Goal: Information Seeking & Learning: Learn about a topic

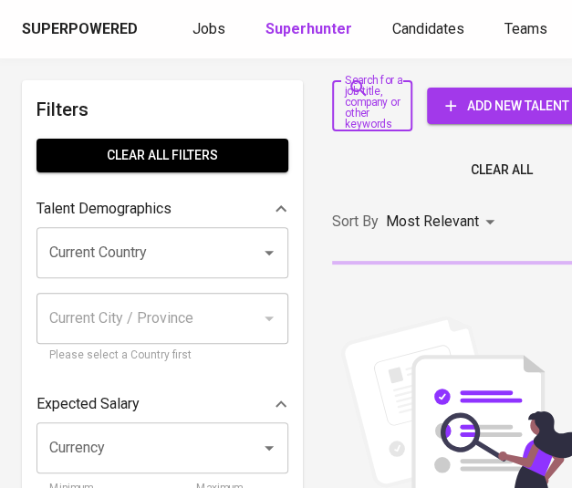
click at [368, 112] on input "Search for a job title, company or other keywords" at bounding box center [358, 106] width 36 height 35
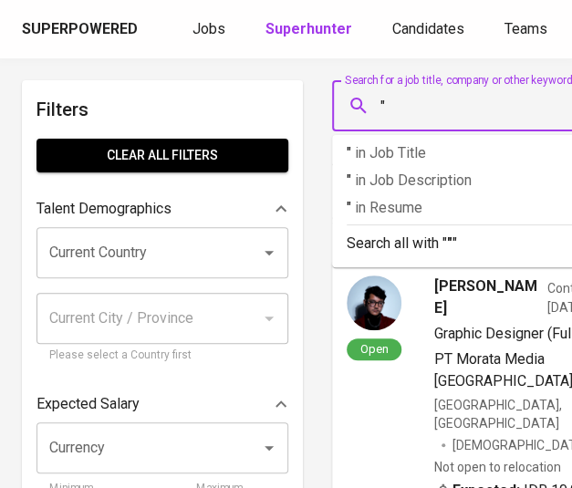
paste input "PT Madison Primaboga"
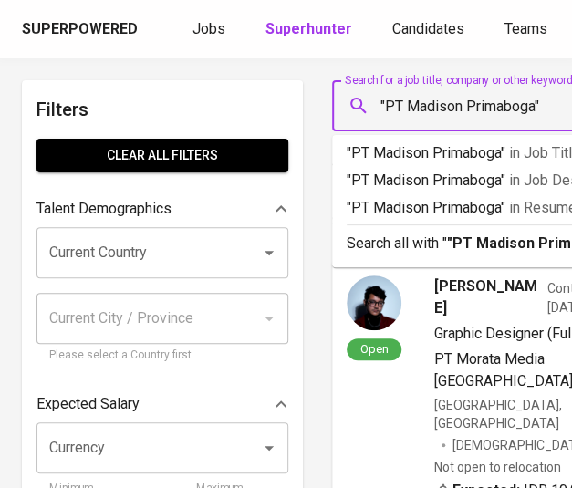
click at [410, 107] on input ""PT Madison Primaboga"" at bounding box center [494, 106] width 235 height 35
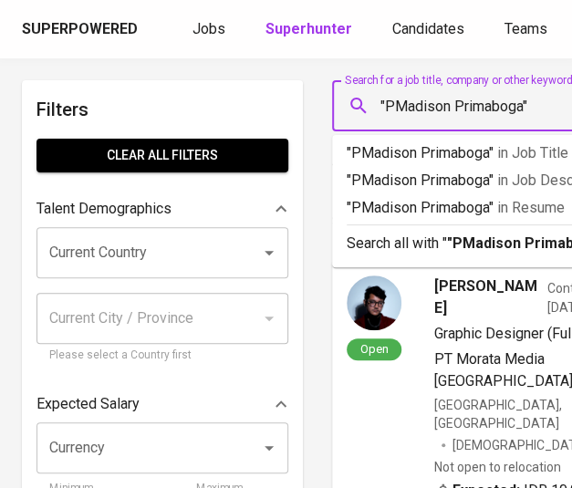
type input ""[PERSON_NAME]""
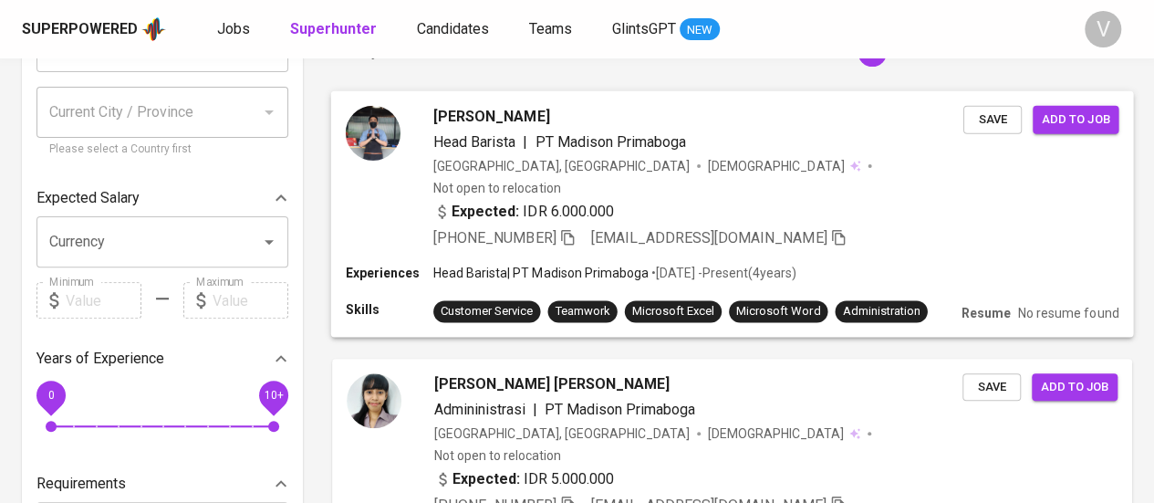
scroll to position [297, 0]
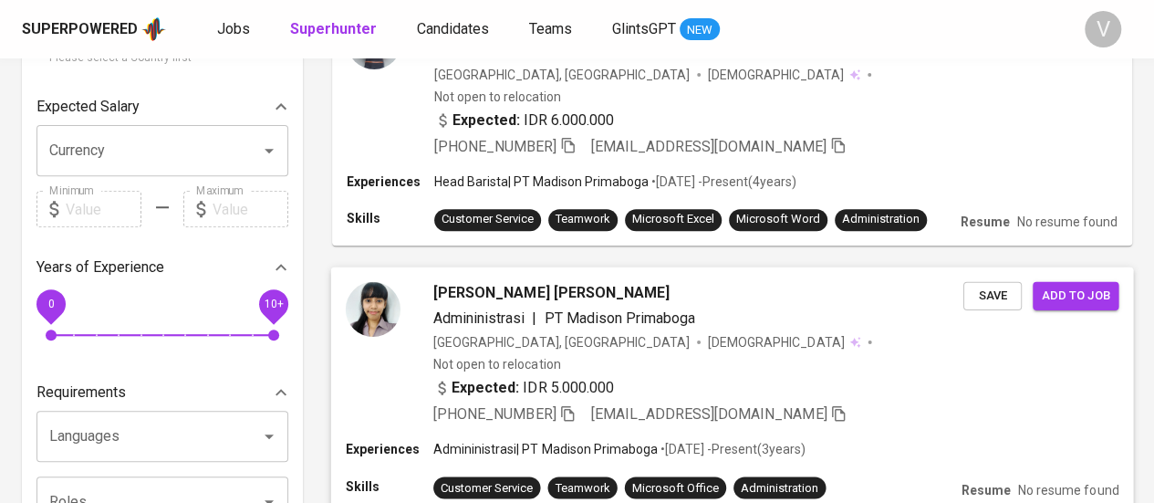
click at [571, 404] on icon "button" at bounding box center [567, 412] width 16 height 16
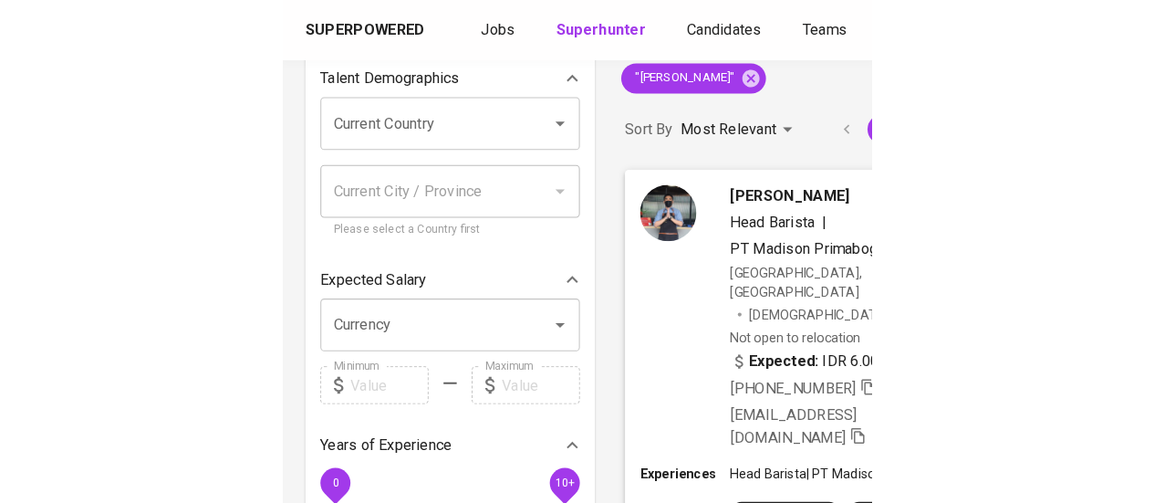
scroll to position [0, 0]
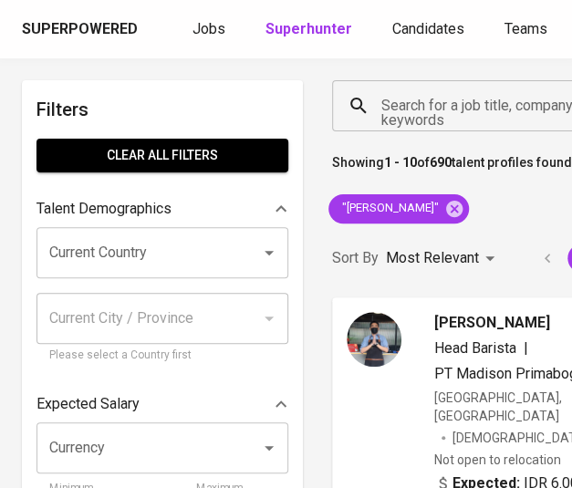
click at [407, 109] on input "Search for a job title, company or other keywords" at bounding box center [500, 106] width 247 height 35
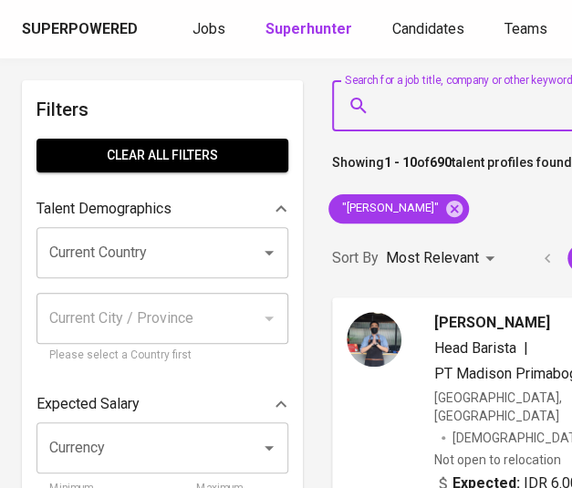
type input "v"
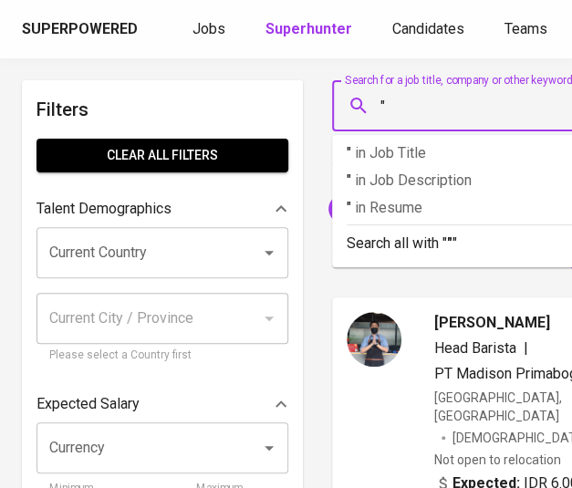
paste input "PT. Grha Mitra Empatenam"
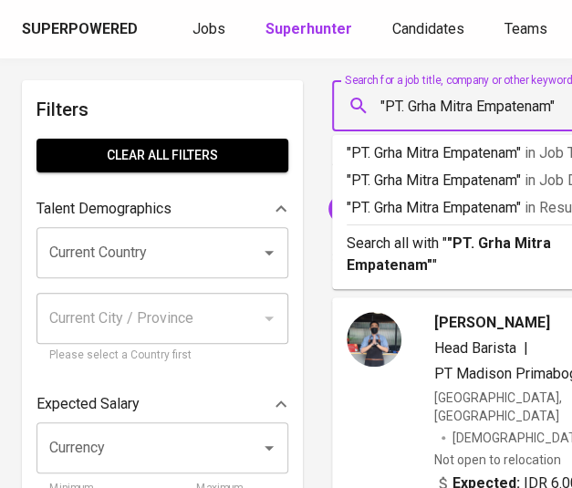
click at [411, 102] on input ""PT. Grha Mitra Empatenam"" at bounding box center [500, 106] width 247 height 35
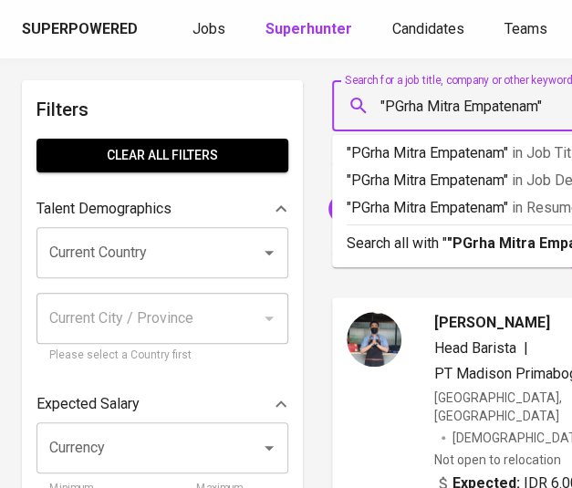
type input ""[PERSON_NAME] Empatenam""
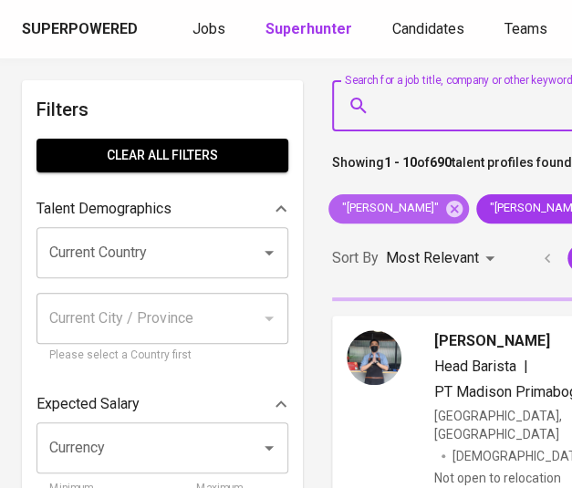
click at [464, 207] on icon at bounding box center [454, 209] width 20 height 20
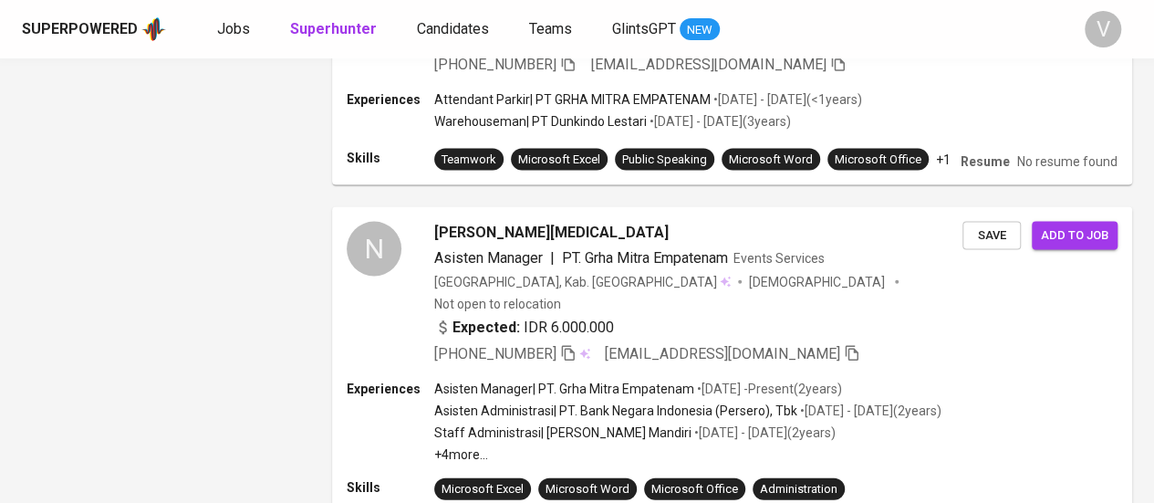
scroll to position [1409, 0]
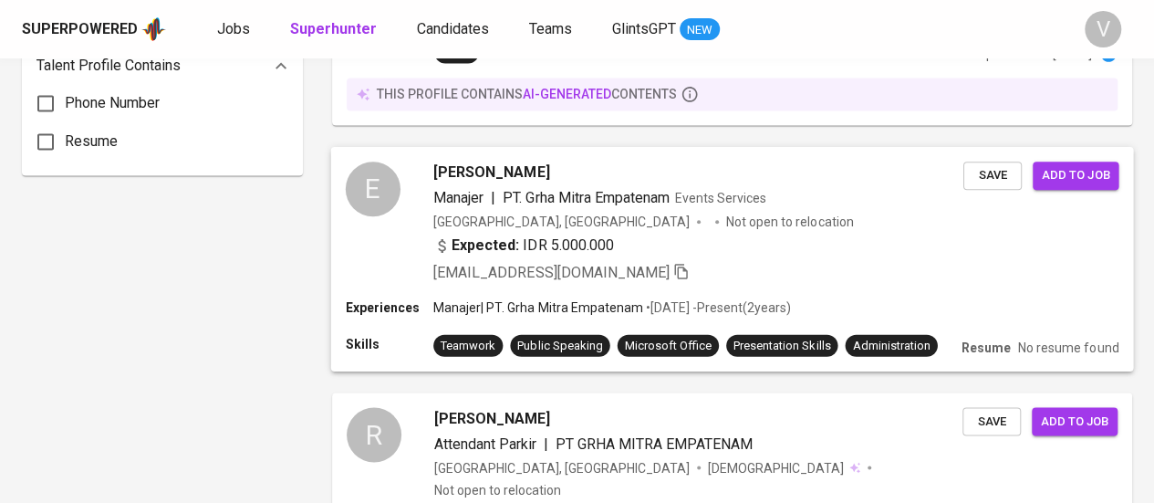
click at [544, 161] on div "[PERSON_NAME]" at bounding box center [698, 172] width 530 height 22
drag, startPoint x: 314, startPoint y: 89, endPoint x: 531, endPoint y: 73, distance: 217.8
copy div "Loremi Dolors ame c adi elits, doeiusm te incid utlabore Etdolo mag a eni admin…"
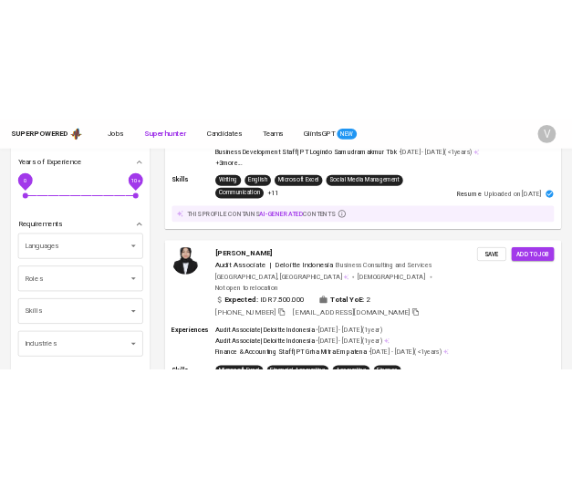
scroll to position [0, 0]
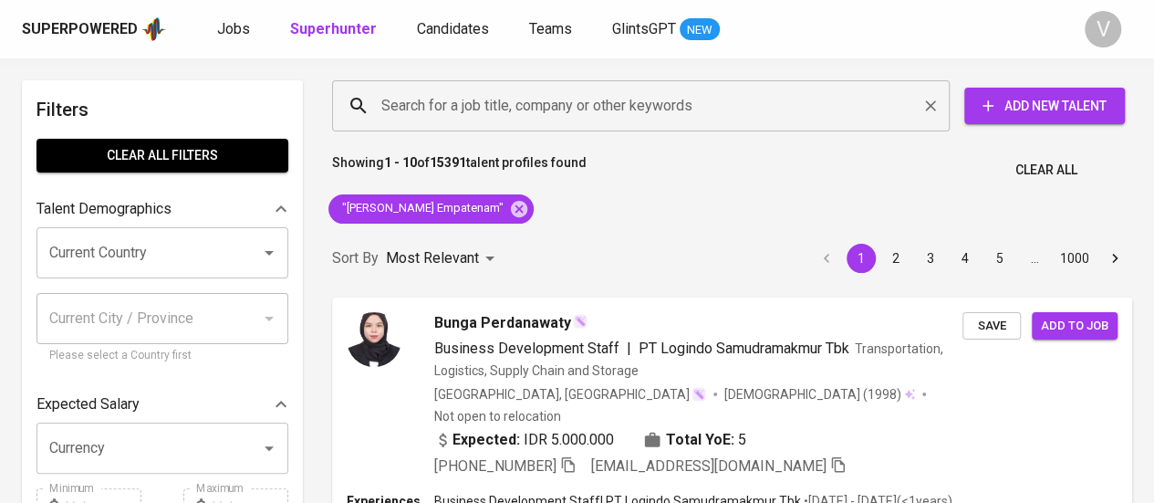
click at [571, 102] on input "Search for a job title, company or other keywords" at bounding box center [645, 106] width 537 height 35
drag, startPoint x: 347, startPoint y: 205, endPoint x: 465, endPoint y: 214, distance: 119.0
click at [465, 214] on span ""[PERSON_NAME] Empatenam"" at bounding box center [421, 208] width 186 height 17
copy span "[PERSON_NAME]"
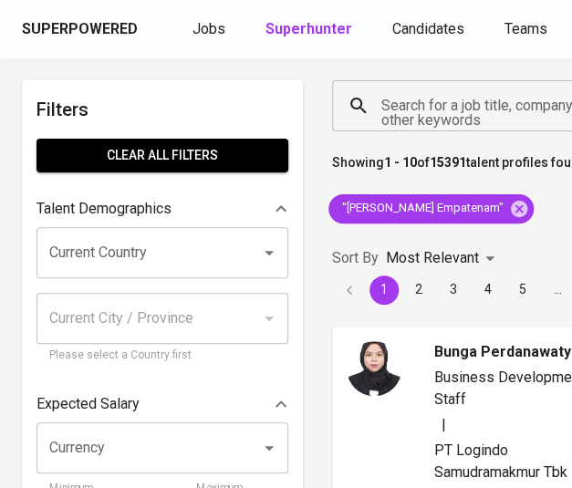
click at [416, 103] on input "Search for a job title, company or other keywords" at bounding box center [470, 106] width 186 height 35
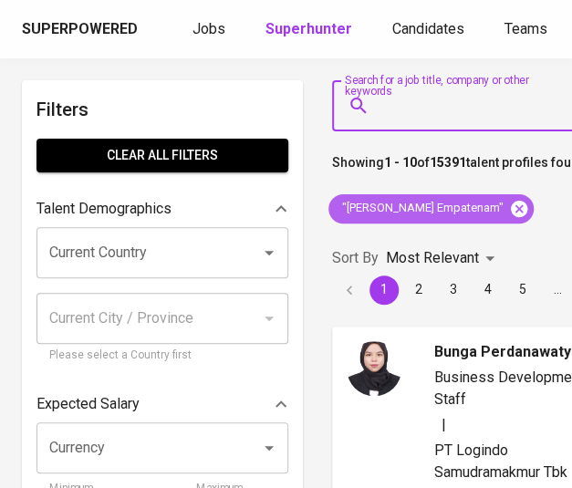
click at [509, 209] on icon at bounding box center [519, 209] width 20 height 20
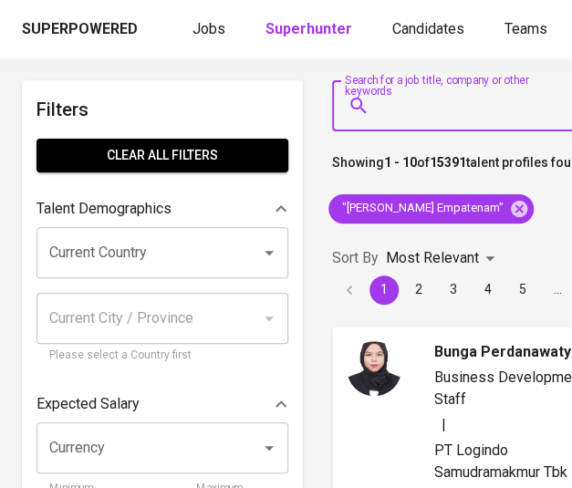
click at [453, 111] on input "Search for a job title, company or other keywords" at bounding box center [470, 106] width 186 height 35
click at [448, 105] on input "Search for a job title, company or other keywords" at bounding box center [470, 106] width 186 height 35
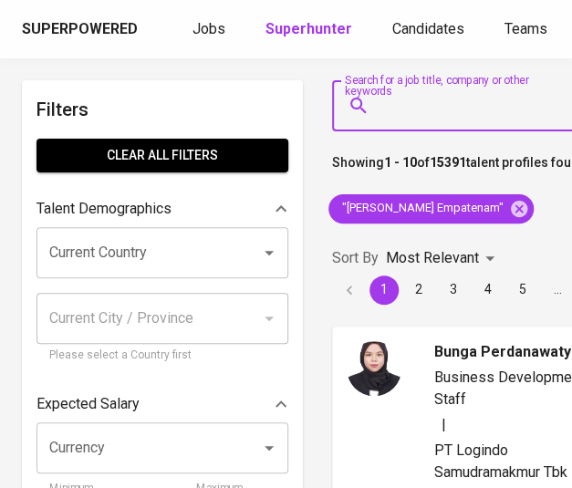
click at [448, 105] on input "Search for a job title, company or other keywords" at bounding box center [470, 106] width 186 height 35
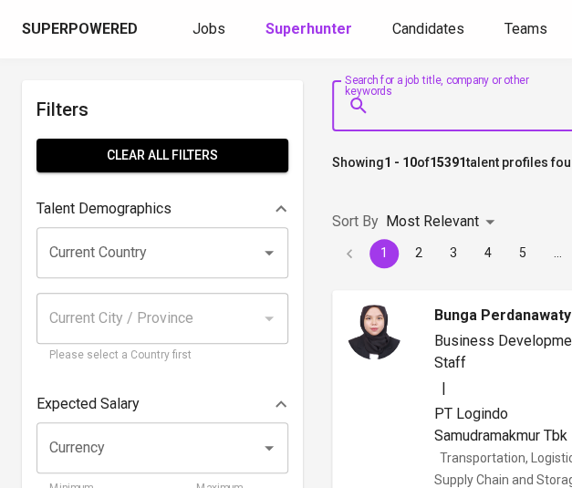
click at [448, 105] on input "Search for a job title, company or other keywords" at bounding box center [470, 106] width 186 height 35
paste input "[PERSON_NAME] Agung [PERSON_NAME]"
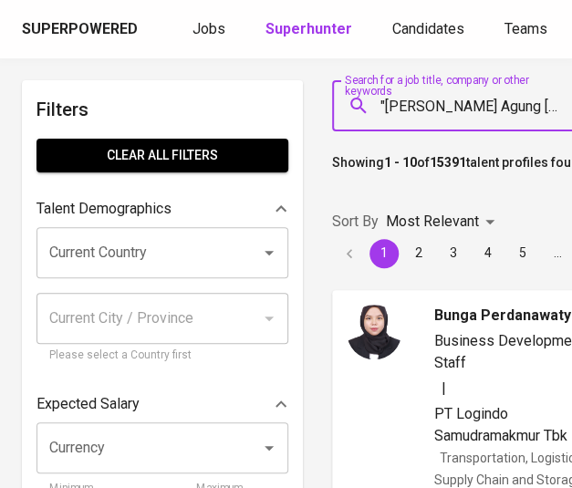
scroll to position [0, 16]
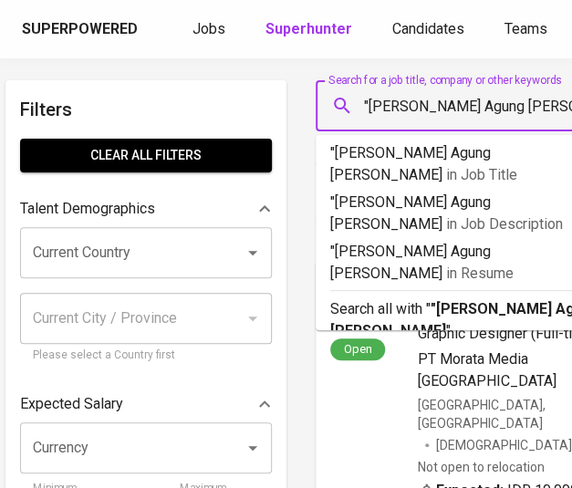
type input ""[PERSON_NAME] Agung [PERSON_NAME]""
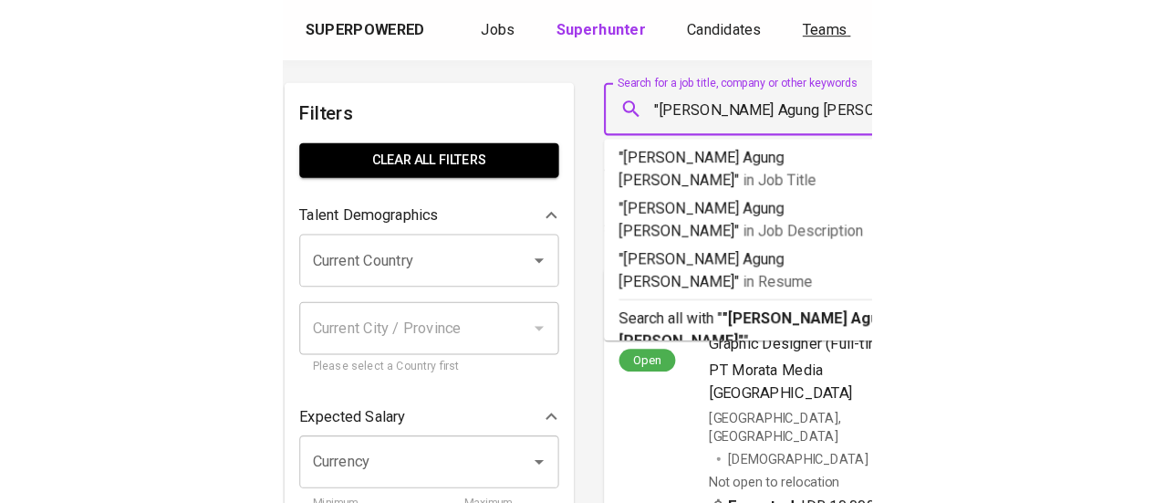
scroll to position [0, 0]
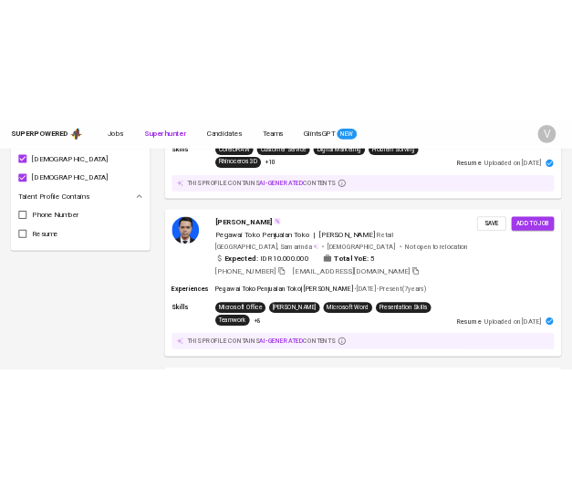
scroll to position [1825, 0]
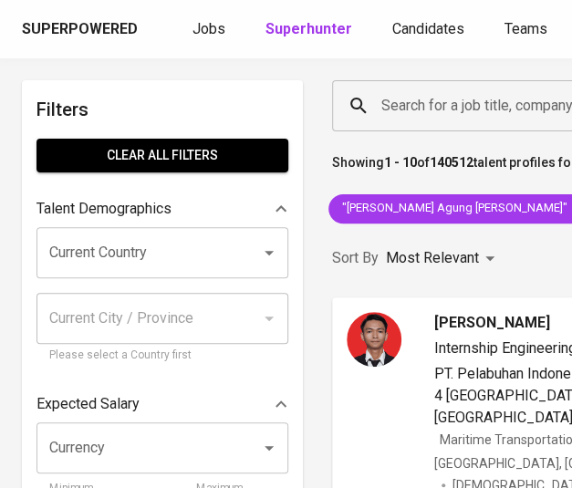
click at [467, 120] on input "Search for a job title, company or other keywords" at bounding box center [524, 106] width 295 height 35
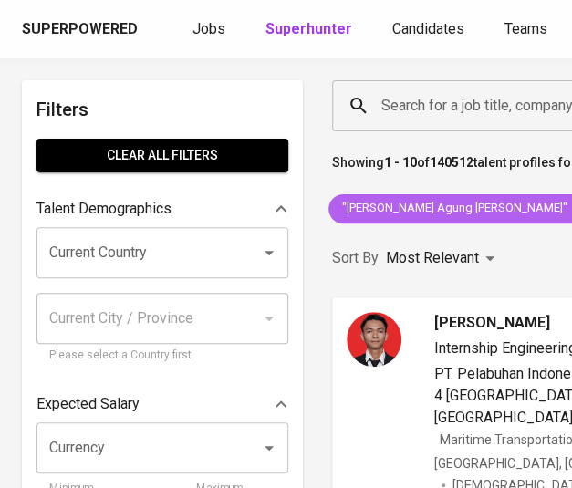
drag, startPoint x: 527, startPoint y: 213, endPoint x: 507, endPoint y: 107, distance: 107.7
click at [571, 213] on icon at bounding box center [583, 208] width 16 height 16
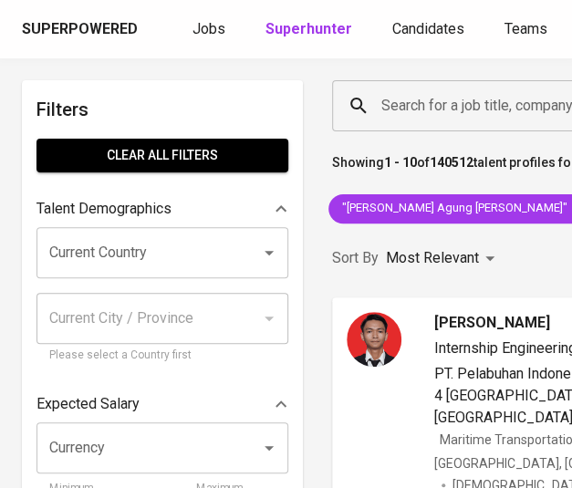
click at [505, 114] on input "Search for a job title, company or other keywords" at bounding box center [524, 106] width 295 height 35
click at [507, 107] on input "Search for a job title, company or other keywords" at bounding box center [524, 106] width 295 height 35
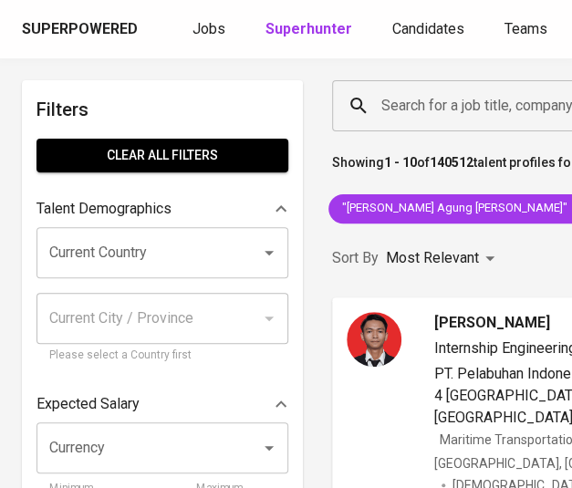
click at [507, 107] on input "Search for a job title, company or other keywords" at bounding box center [524, 106] width 295 height 35
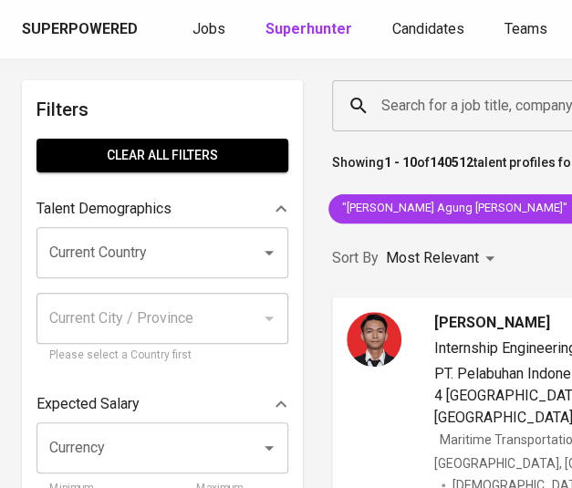
click at [507, 107] on input "Search for a job title, company or other keywords" at bounding box center [524, 106] width 295 height 35
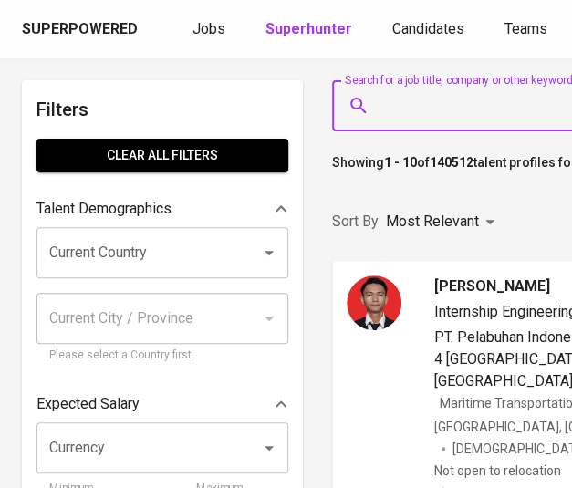
click at [507, 107] on input "Search for a job title, company or other keywords" at bounding box center [524, 106] width 295 height 35
paste input "KRISTAL TEE INDONESIA"
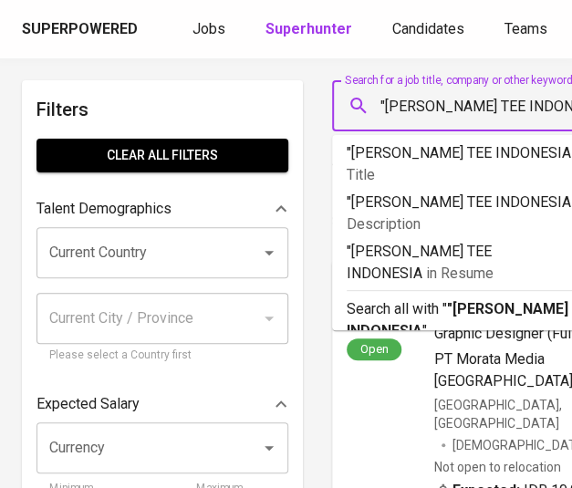
click at [477, 109] on input ""KRISTAL TEE INDONESIA" at bounding box center [494, 106] width 235 height 35
click at [547, 111] on input ""KRISTAL TEE INDONESIA" at bounding box center [494, 106] width 235 height 35
type input ""KRISTAL TEE INDONESIA""
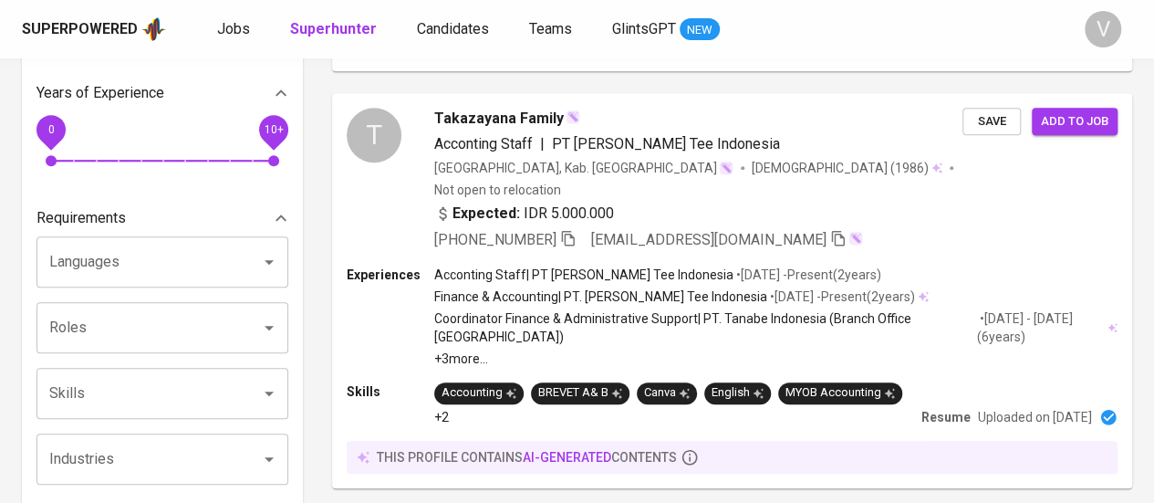
scroll to position [204, 0]
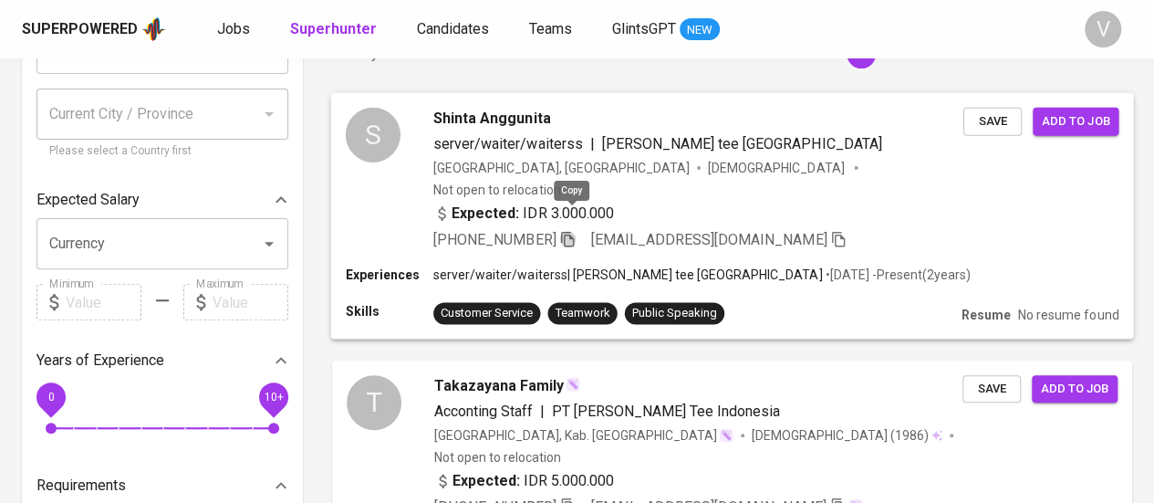
click at [569, 231] on icon "button" at bounding box center [567, 239] width 13 height 16
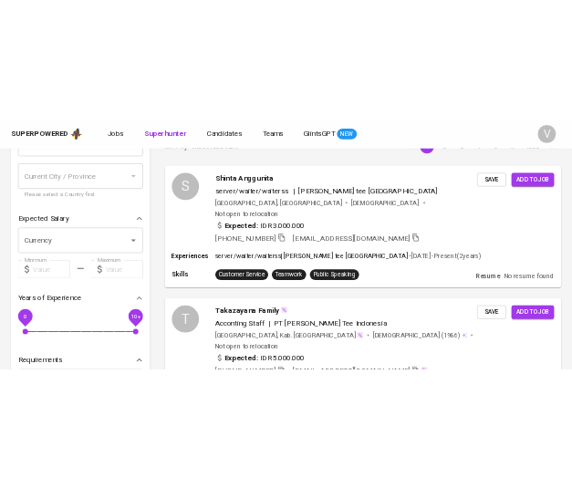
scroll to position [438, 0]
